Goal: Information Seeking & Learning: Find specific fact

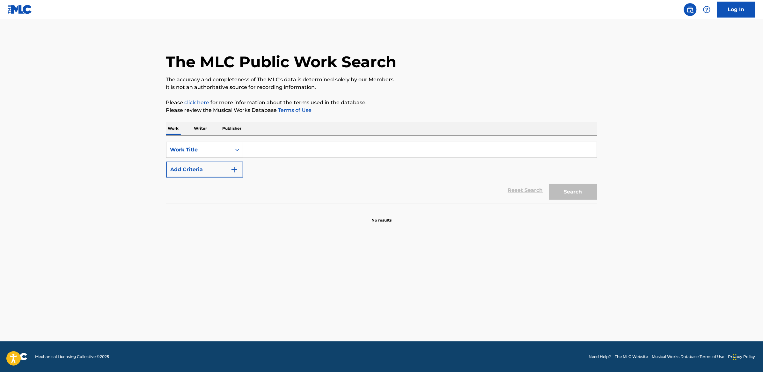
click at [290, 145] on input "Search Form" at bounding box center [420, 149] width 354 height 15
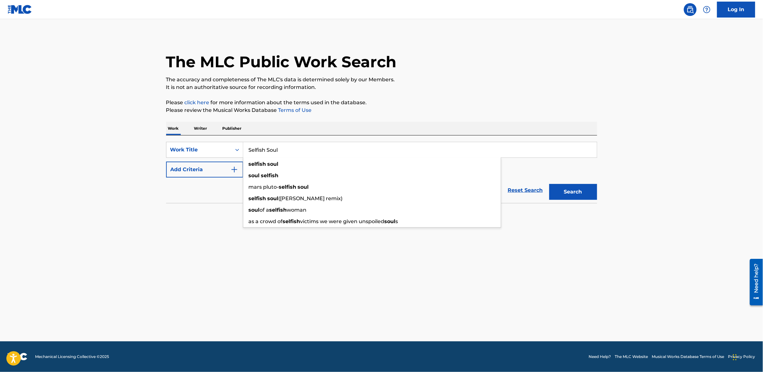
type input "Selfish Soul"
click at [209, 170] on button "Add Criteria" at bounding box center [204, 170] width 77 height 16
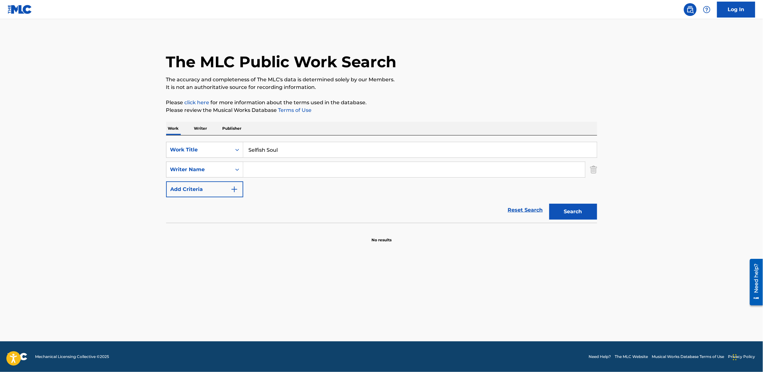
click at [264, 166] on input "Search Form" at bounding box center [414, 169] width 342 height 15
type input "[PERSON_NAME]"
click at [549, 204] on button "Search" at bounding box center [573, 212] width 48 height 16
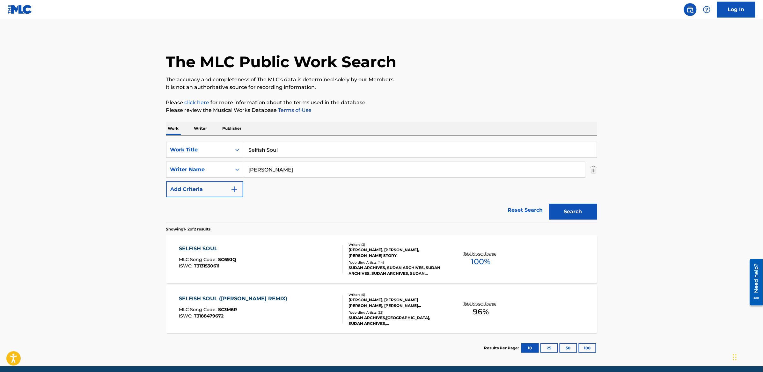
click at [363, 270] on div "SUDAN ARCHIVES, SUDAN ARCHIVES, SUDAN ARCHIVES, SUDAN ARCHIVES, SUDAN ARCHIVES" at bounding box center [397, 270] width 96 height 11
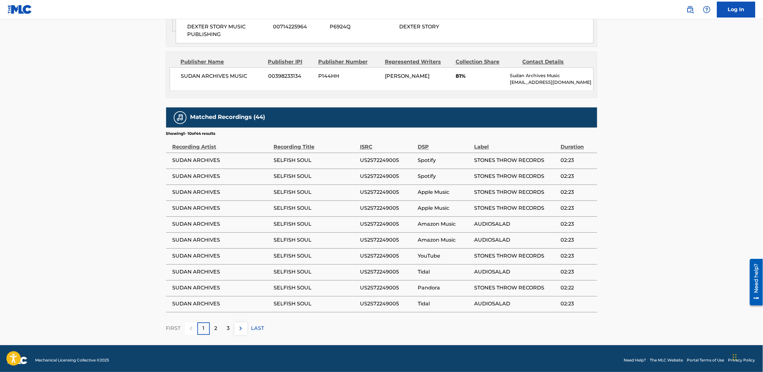
scroll to position [461, 0]
